Goal: Information Seeking & Learning: Learn about a topic

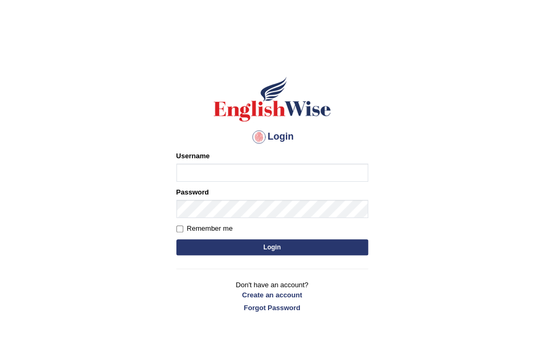
type input "Nomz1986"
click at [265, 246] on button "Login" at bounding box center [272, 247] width 192 height 16
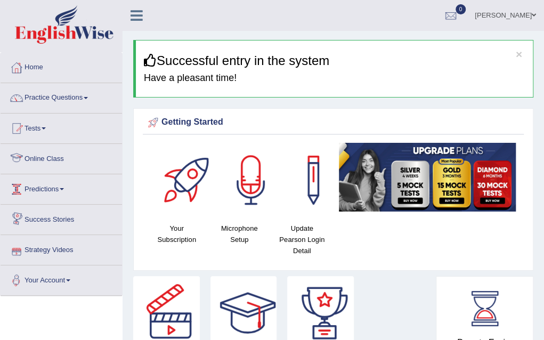
click at [47, 160] on link "Online Class" at bounding box center [61, 157] width 121 height 27
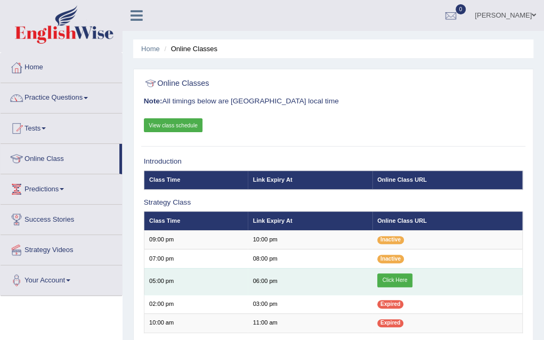
click at [395, 282] on link "Click Here" at bounding box center [394, 280] width 35 height 14
